Goal: Task Accomplishment & Management: Use online tool/utility

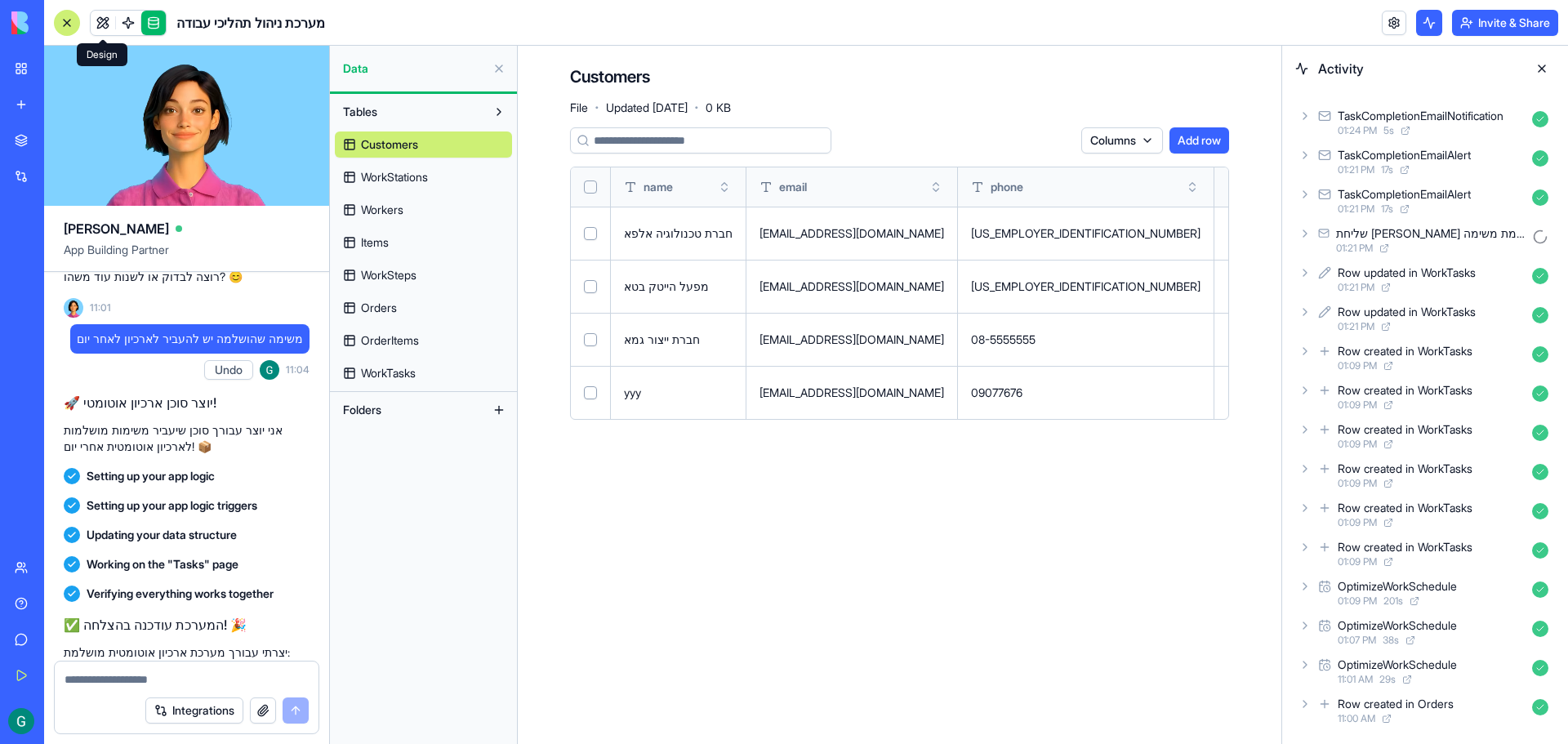
click at [104, 20] on link at bounding box center [103, 23] width 24 height 24
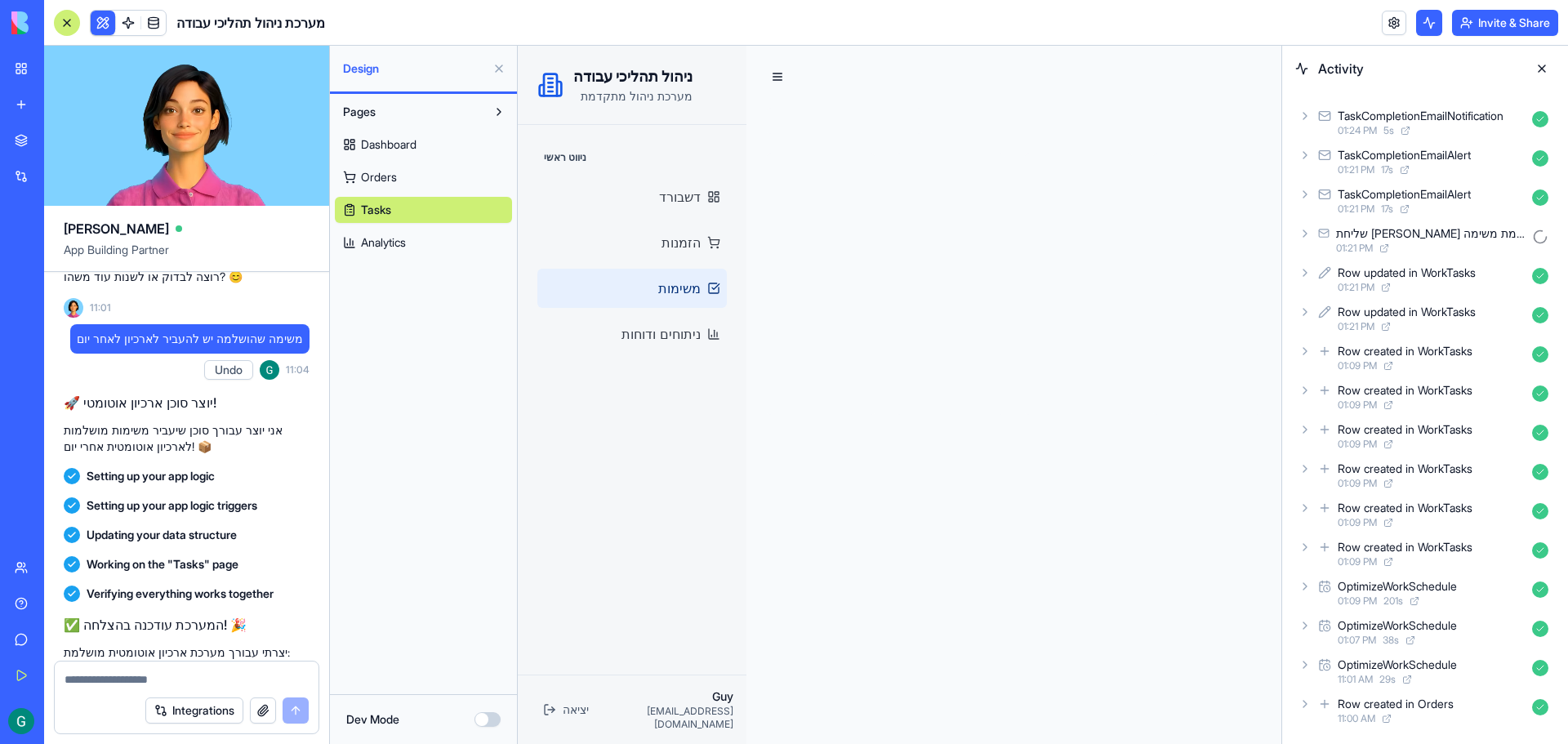
click at [66, 24] on div at bounding box center [66, 23] width 26 height 26
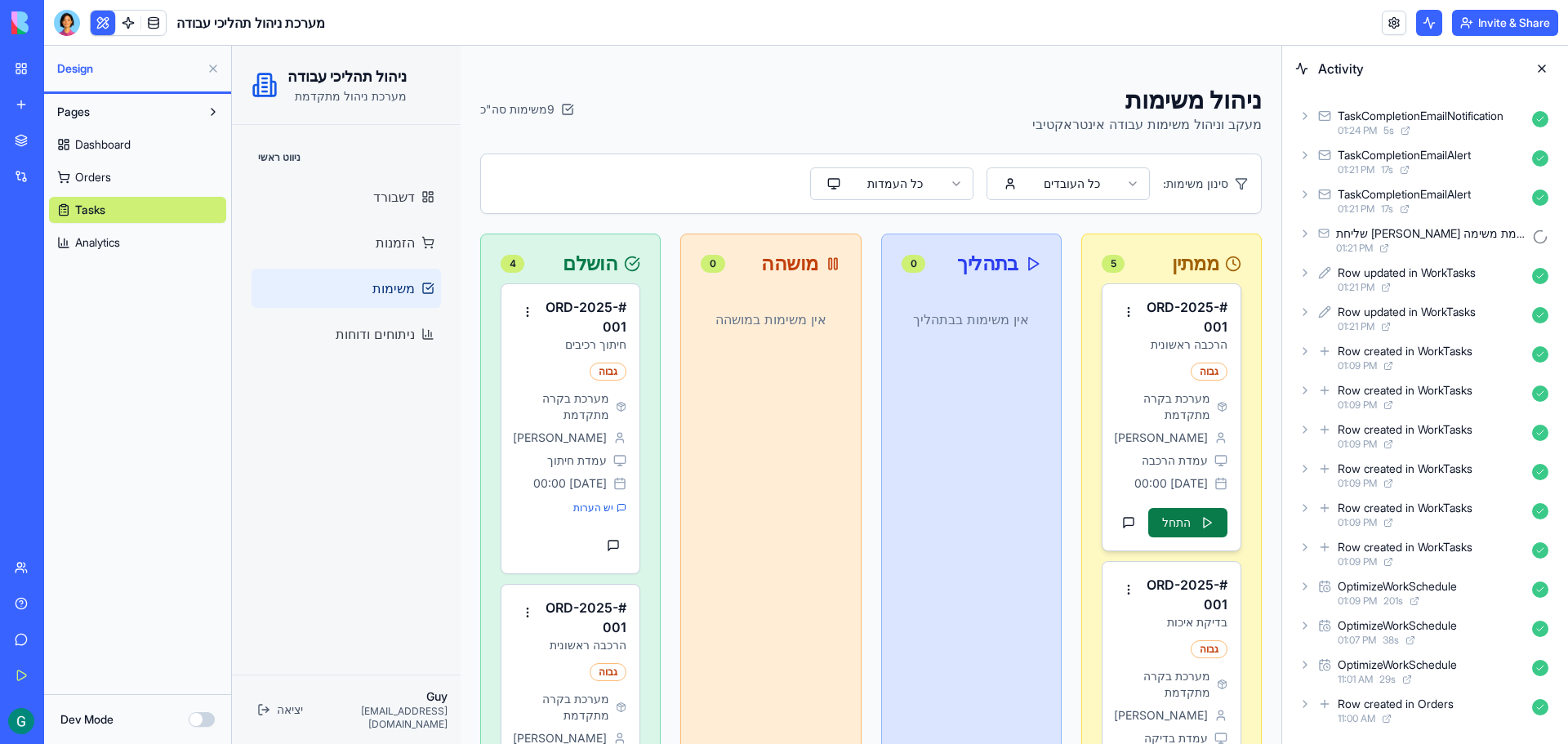
click at [1192, 524] on button "התחל" at bounding box center [1188, 522] width 79 height 29
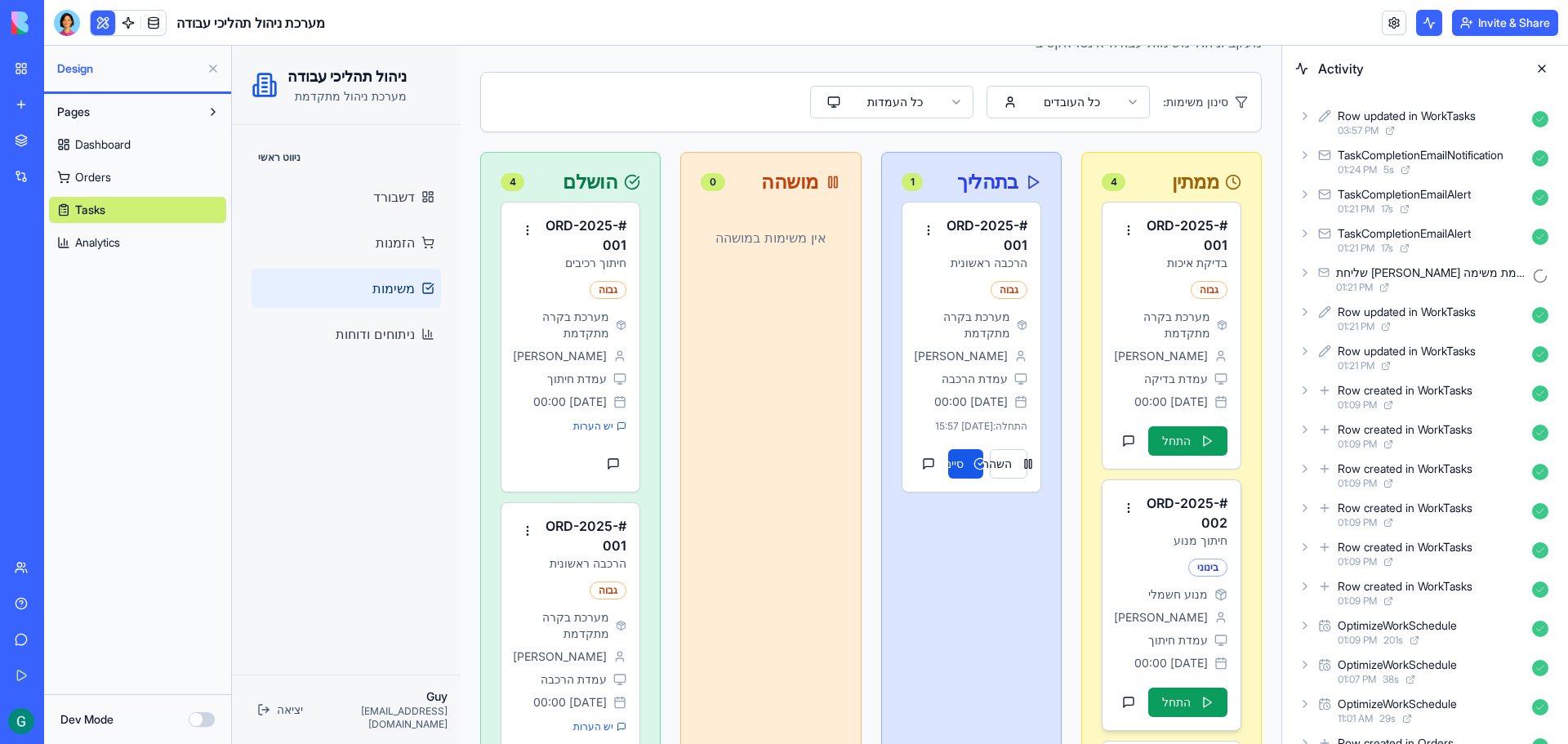
scroll to position [327, 0]
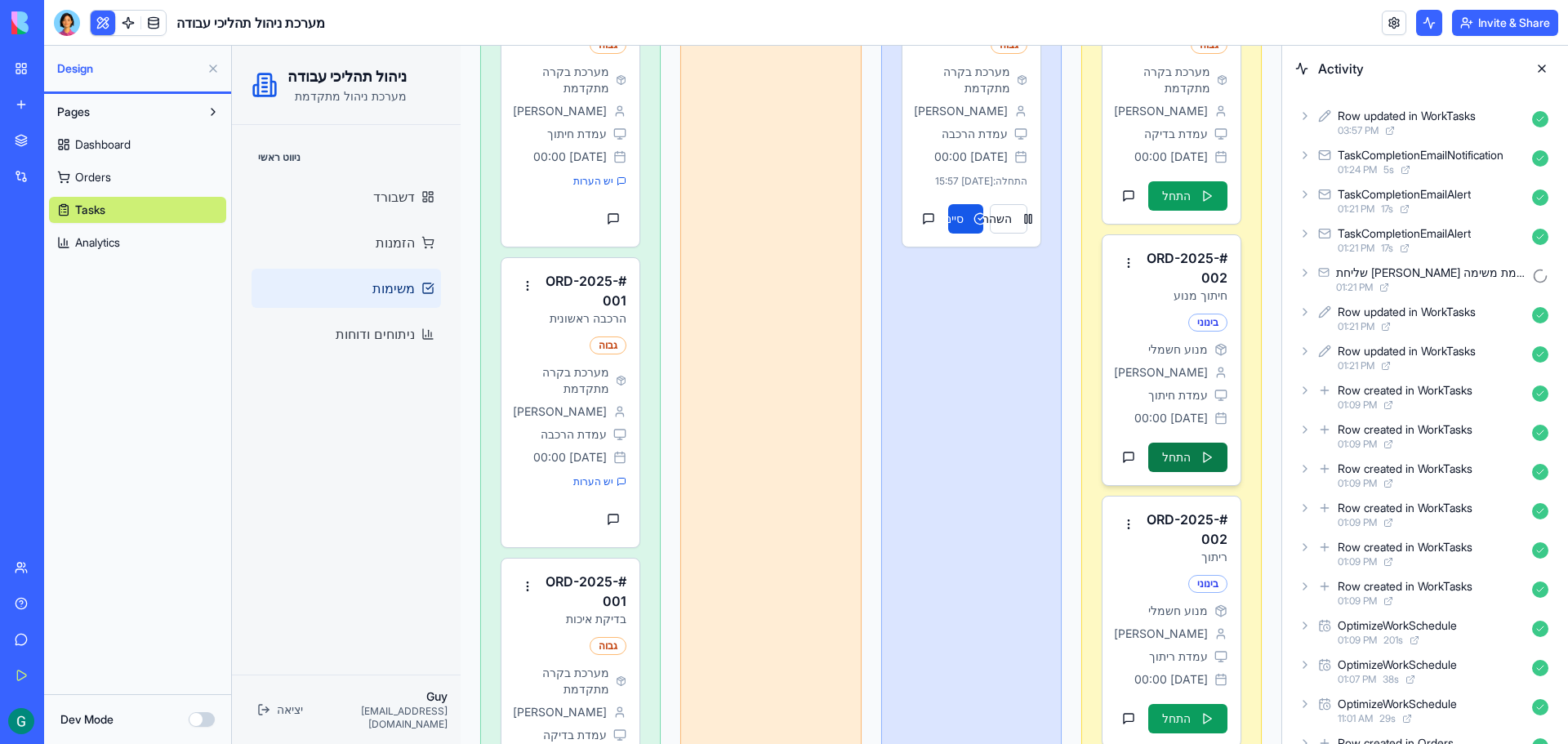
click at [1174, 472] on button "התחל" at bounding box center [1188, 456] width 79 height 29
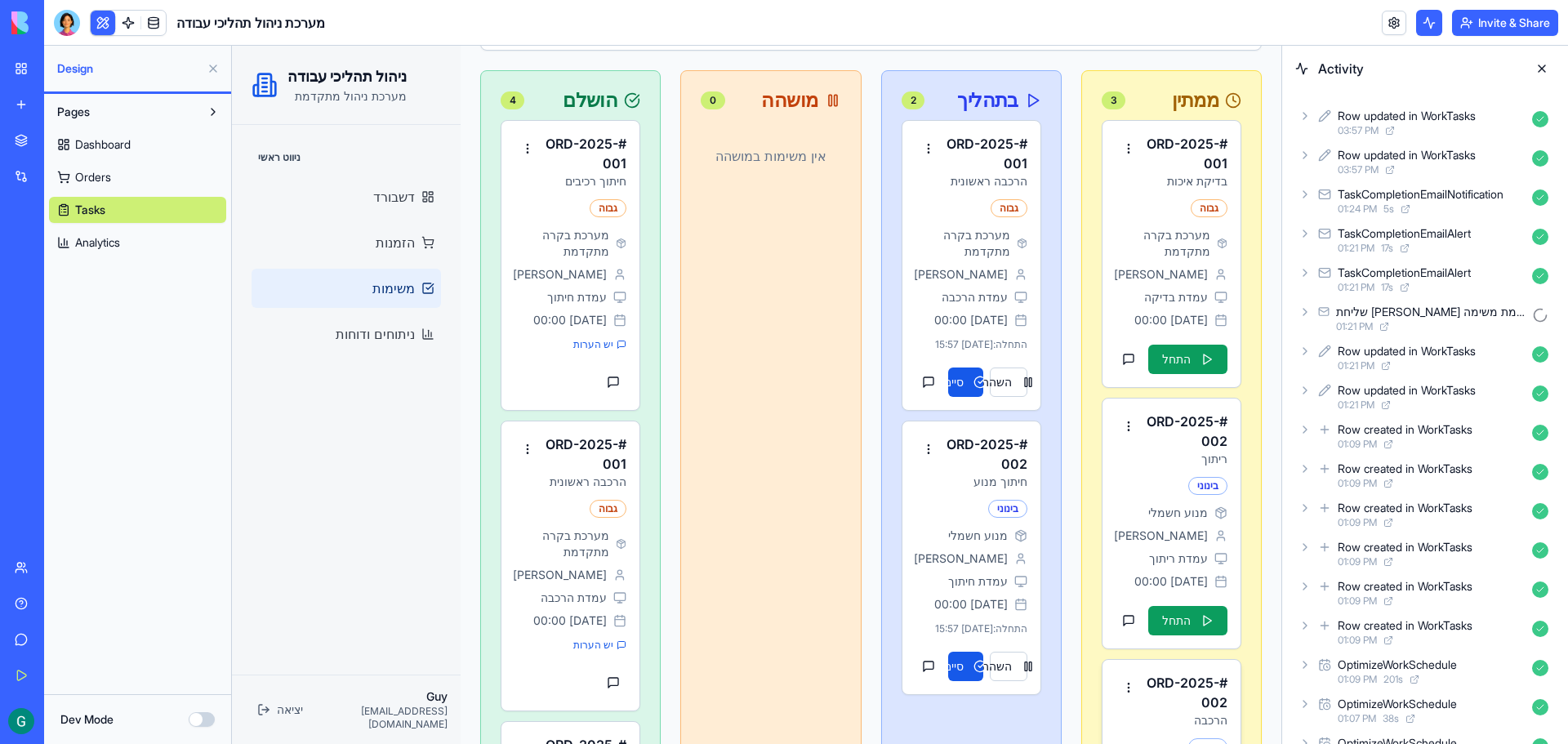
scroll to position [82, 0]
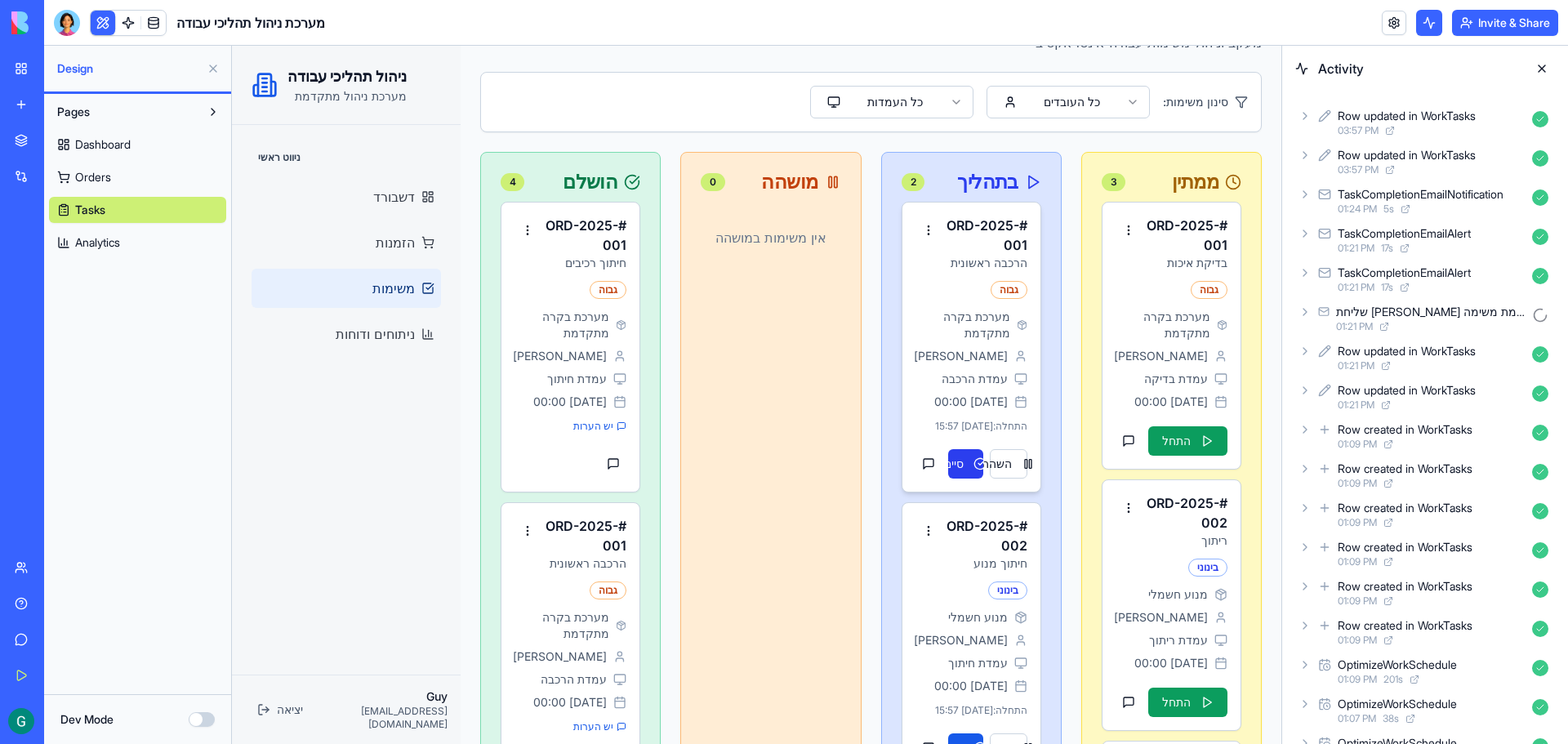
click at [953, 474] on button "סיים" at bounding box center [966, 463] width 36 height 29
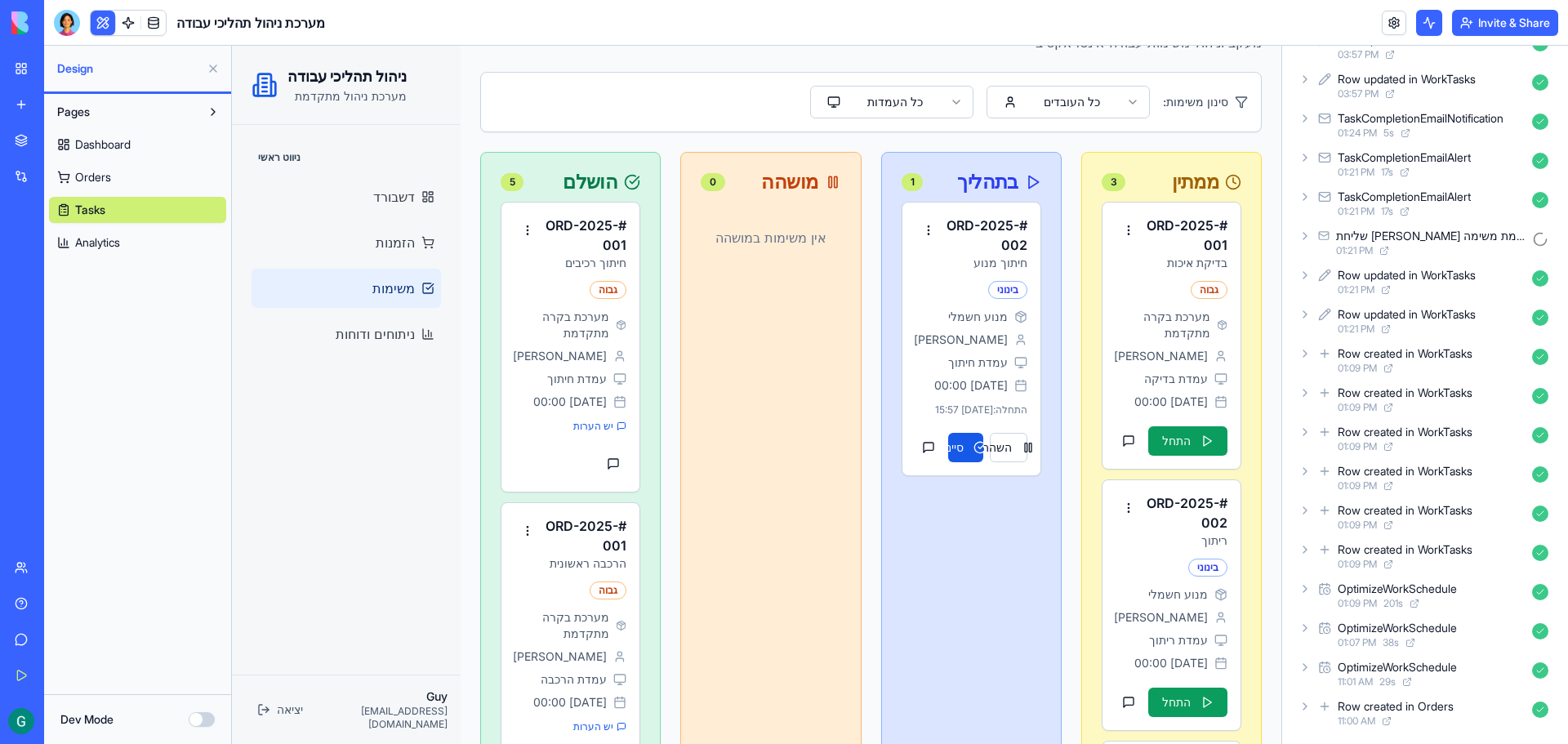
scroll to position [0, 0]
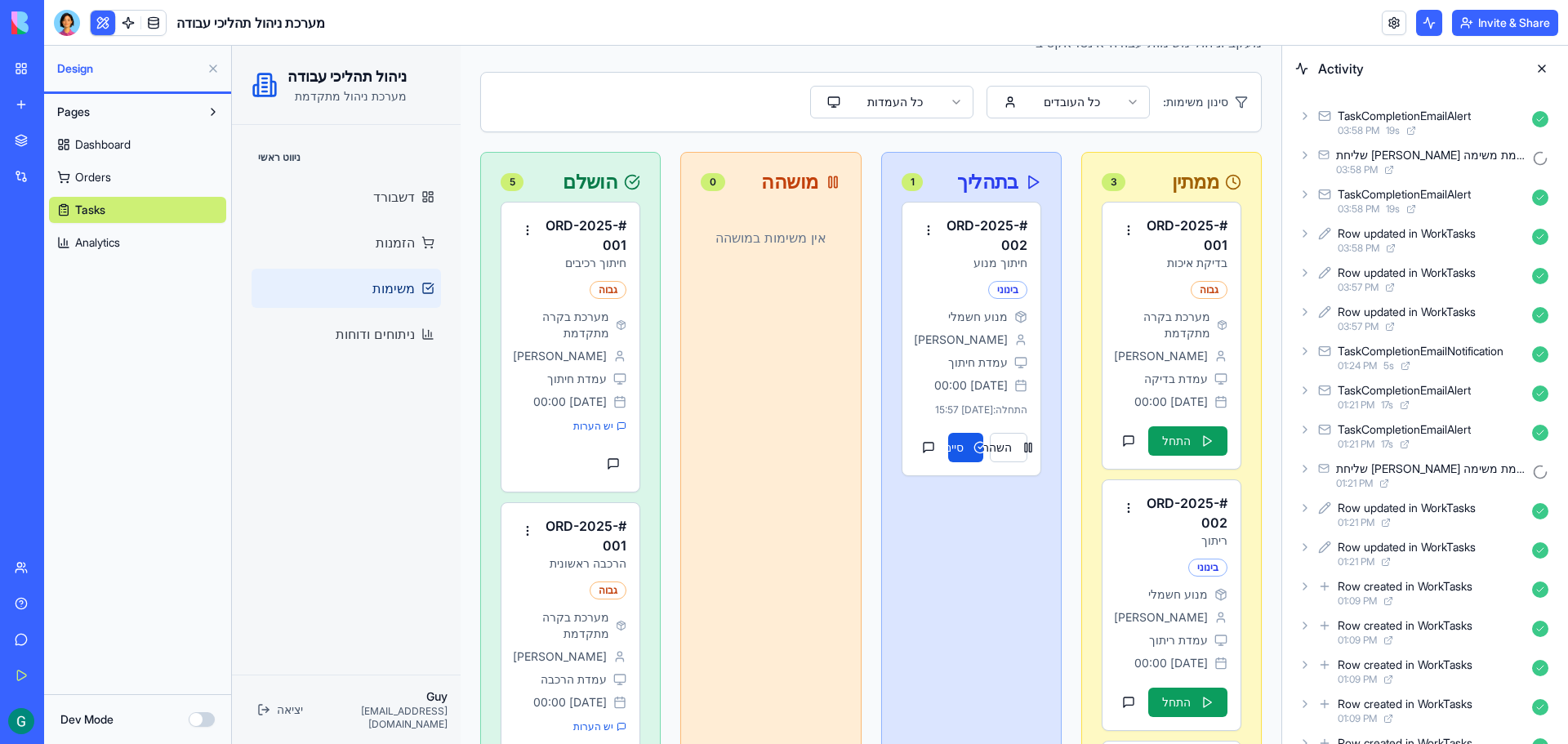
click at [66, 30] on div at bounding box center [66, 23] width 26 height 26
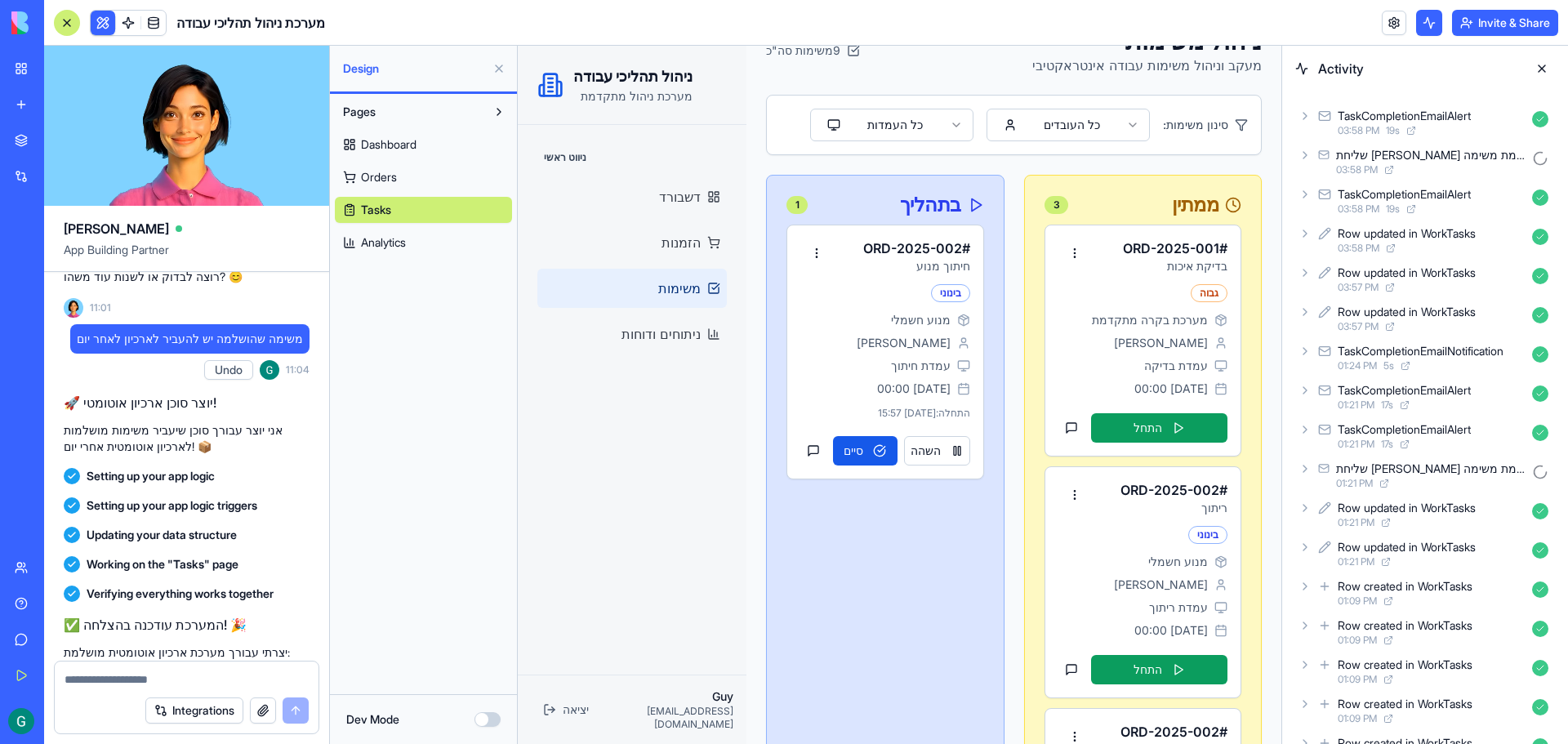
click at [1541, 70] on button at bounding box center [1541, 68] width 26 height 26
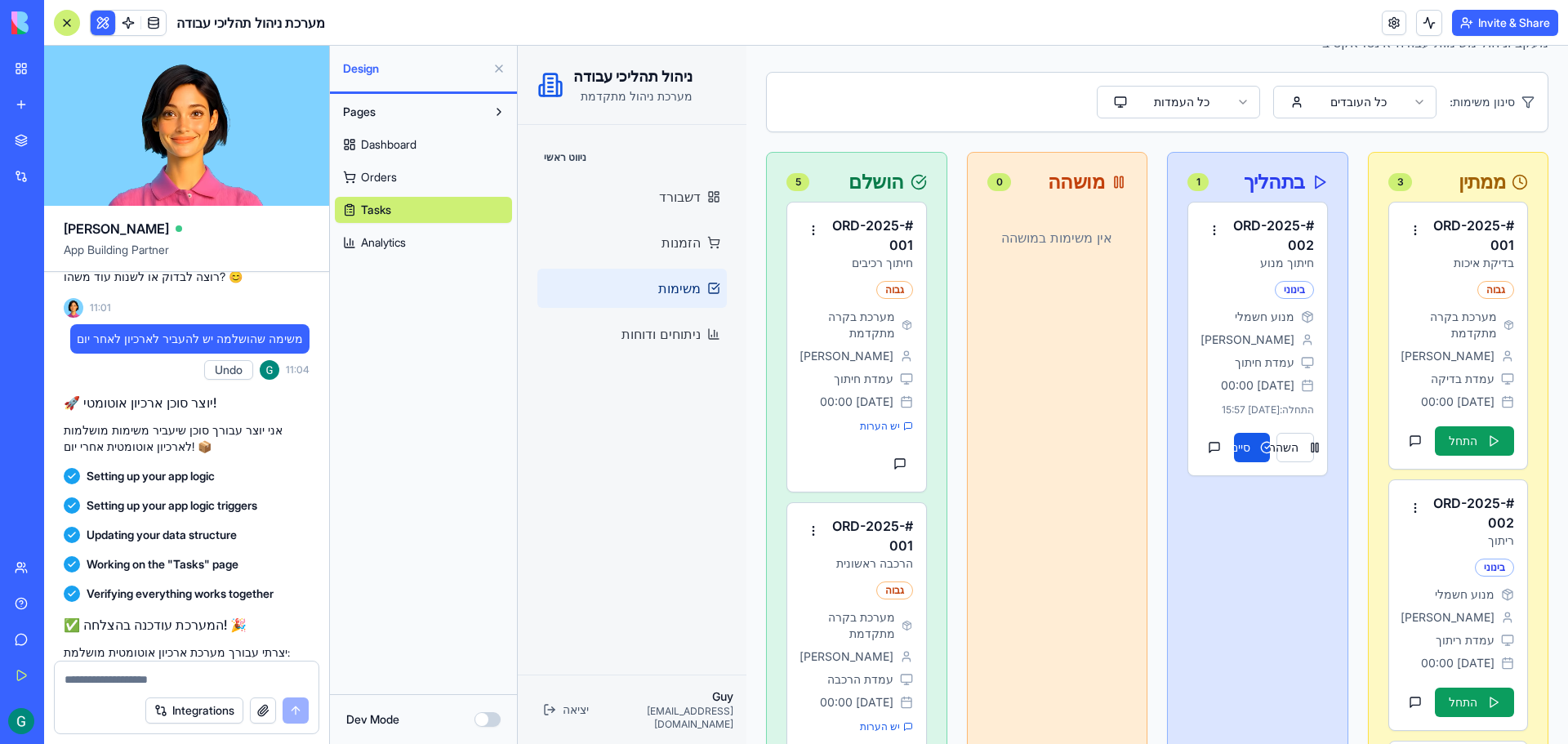
click at [446, 490] on div "Pages Dashboard Orders Tasks Analytics" at bounding box center [423, 394] width 187 height 600
click at [265, 675] on textarea at bounding box center [187, 678] width 244 height 16
type textarea "*"
click at [146, 682] on textarea "**" at bounding box center [187, 678] width 244 height 16
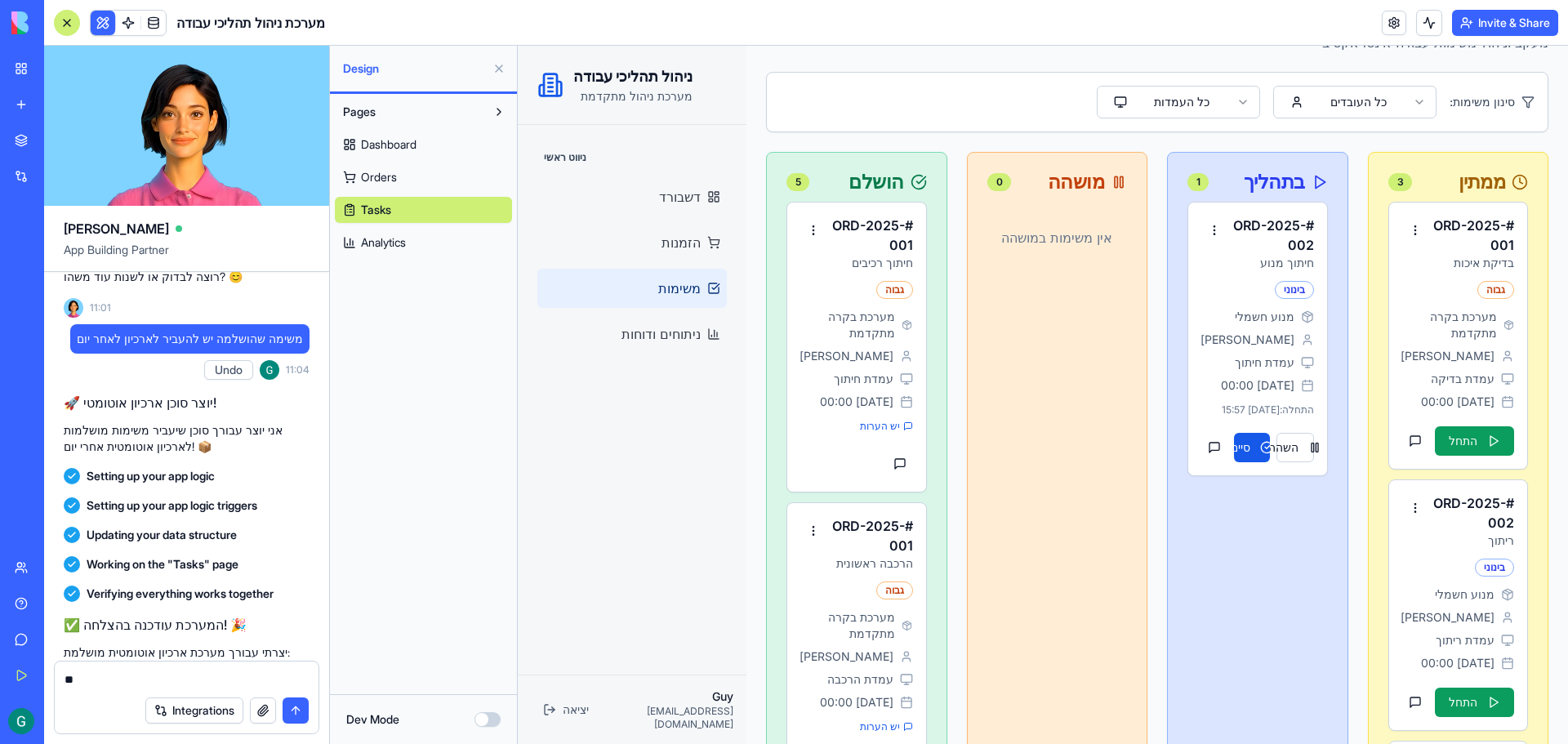
type textarea "*"
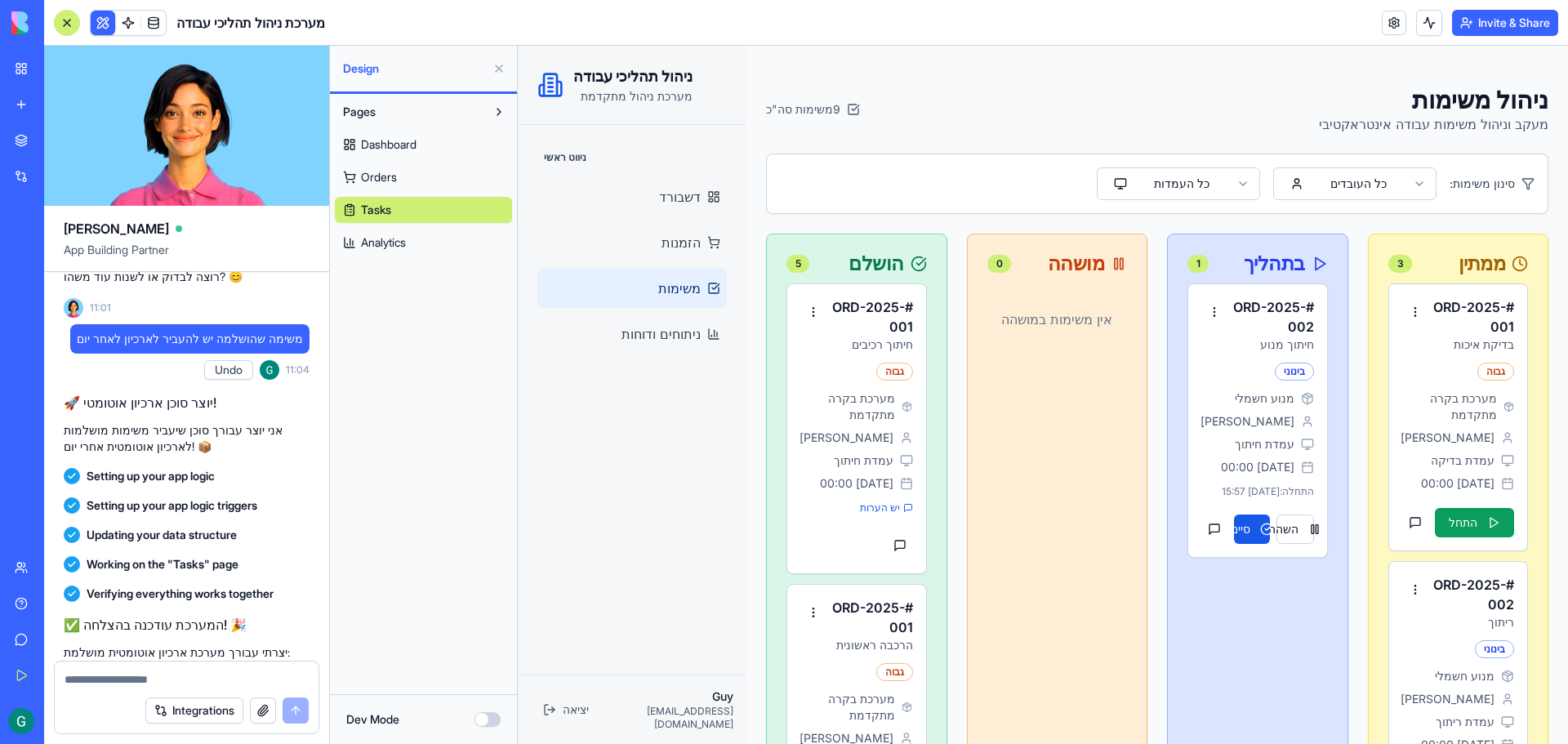
click at [606, 688] on div "יציאה Guy [EMAIL_ADDRESS][DOMAIN_NAME]" at bounding box center [632, 709] width 229 height 70
click at [220, 681] on textarea at bounding box center [187, 678] width 244 height 16
